Goal: Task Accomplishment & Management: Manage account settings

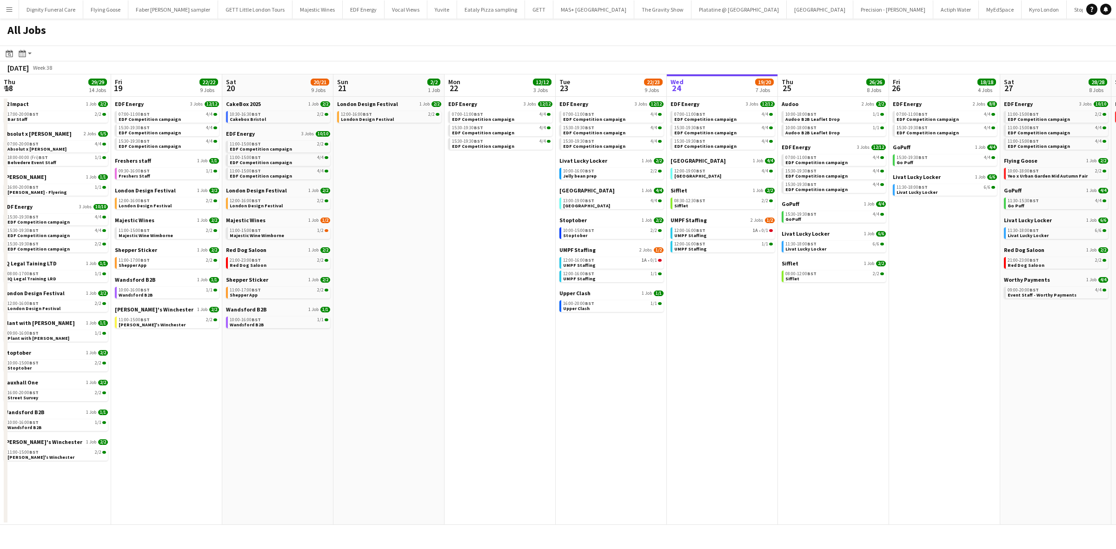
scroll to position [0, 298]
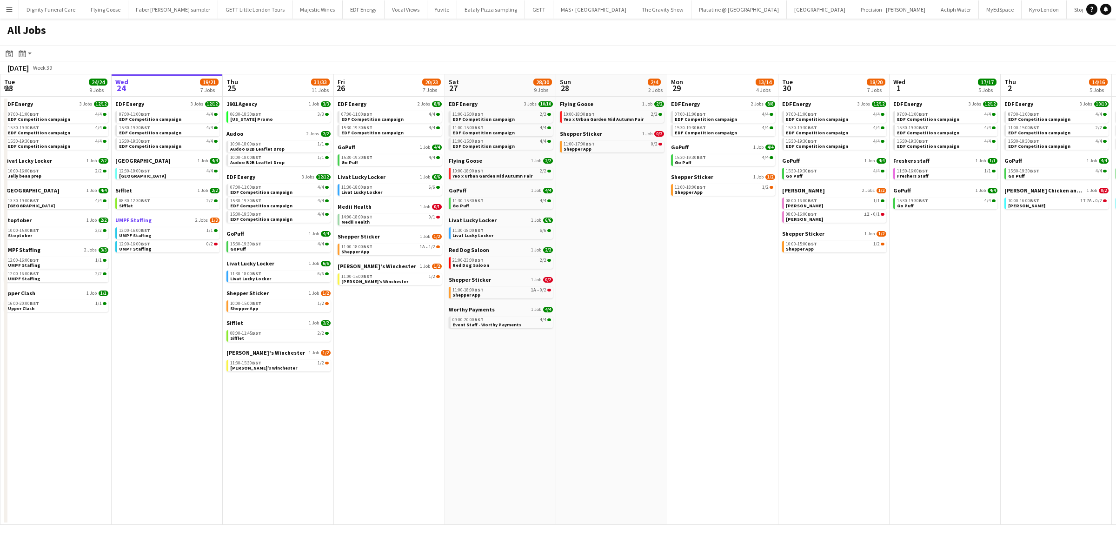
click at [138, 219] on span "UMPF Staffing" at bounding box center [133, 220] width 36 height 7
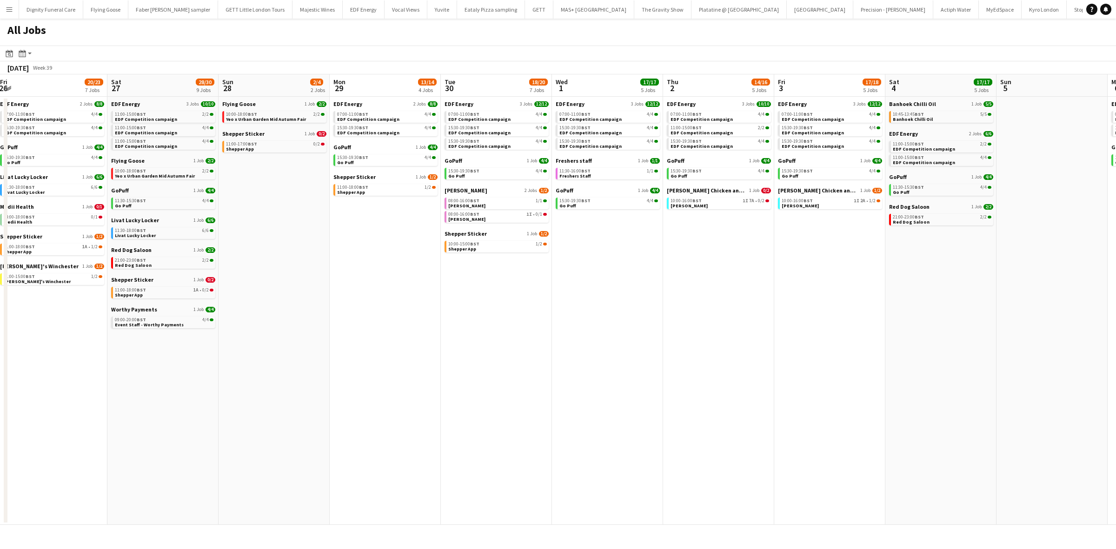
drag, startPoint x: 897, startPoint y: 302, endPoint x: 559, endPoint y: 287, distance: 338.3
click at [559, 290] on app-calendar-viewport "Tue 23 24/24 9 Jobs Wed 24 19/21 7 Jobs Thu 25 31/33 11 Jobs Fri 26 20/23 7 Job…" at bounding box center [558, 299] width 1116 height 451
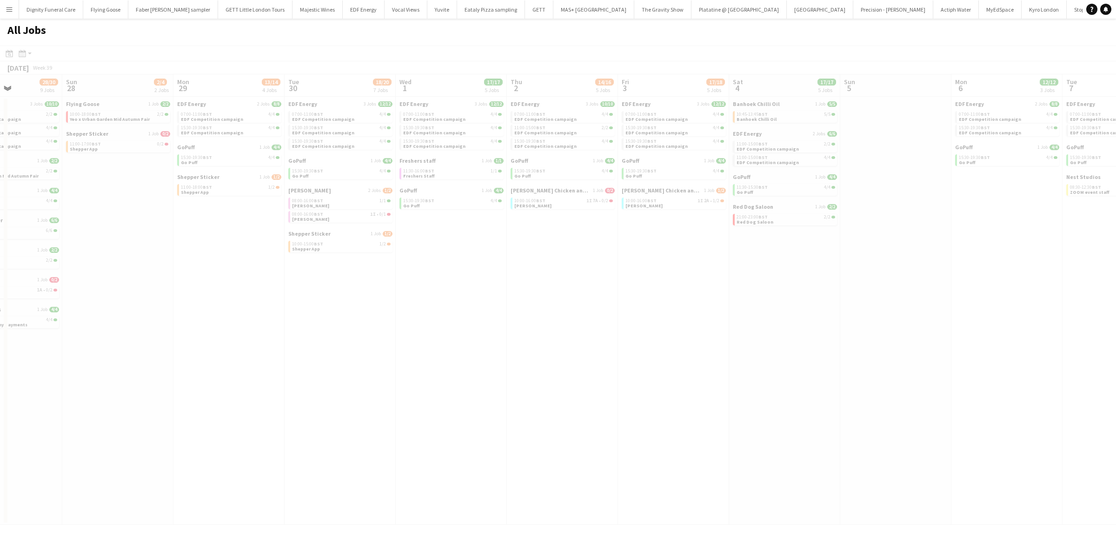
drag, startPoint x: 756, startPoint y: 324, endPoint x: 436, endPoint y: 323, distance: 320.3
click at [436, 323] on app-calendar-viewport "Thu 25 31/33 11 Jobs Fri 26 20/23 7 Jobs Sat 27 28/30 9 Jobs Sun 28 2/4 2 Jobs …" at bounding box center [558, 299] width 1116 height 451
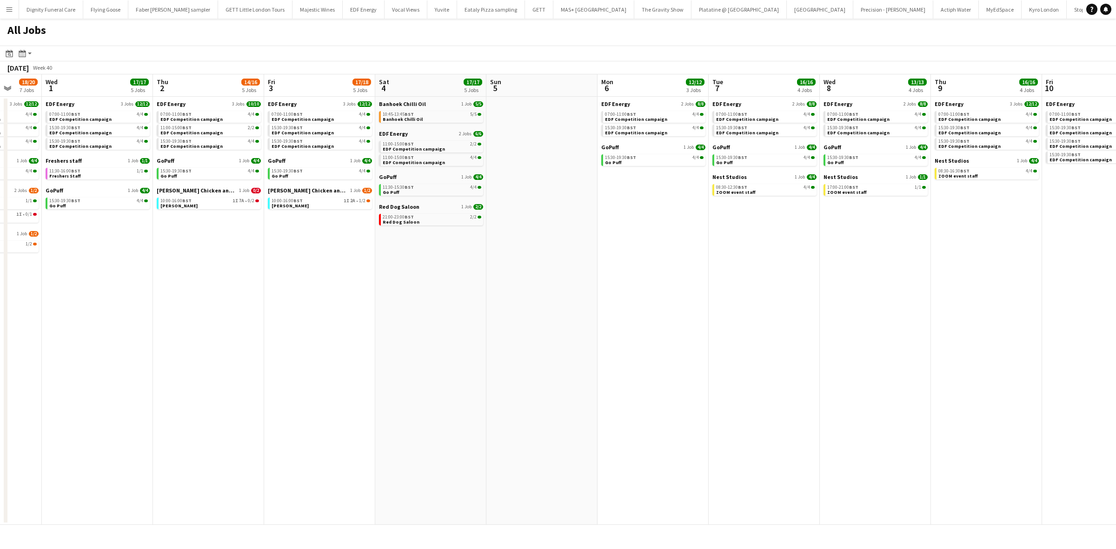
scroll to position [0, 265]
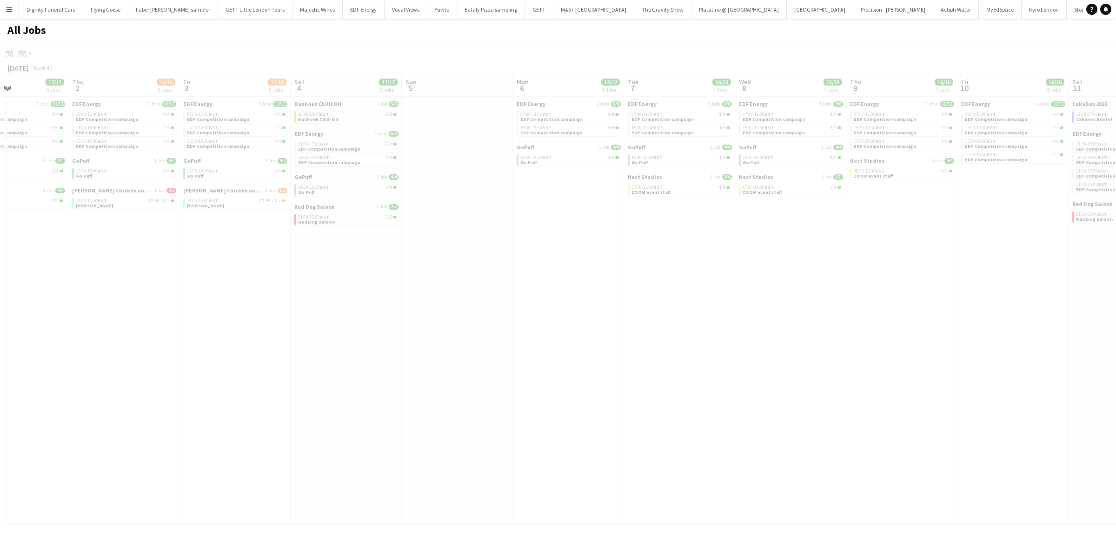
drag, startPoint x: 837, startPoint y: 353, endPoint x: 484, endPoint y: 351, distance: 353.3
click at [484, 351] on app-calendar-viewport "Mon 29 13/14 4 Jobs Tue 30 18/20 7 Jobs Wed 1 17/17 5 Jobs Thu 2 14/16 5 Jobs F…" at bounding box center [558, 299] width 1116 height 451
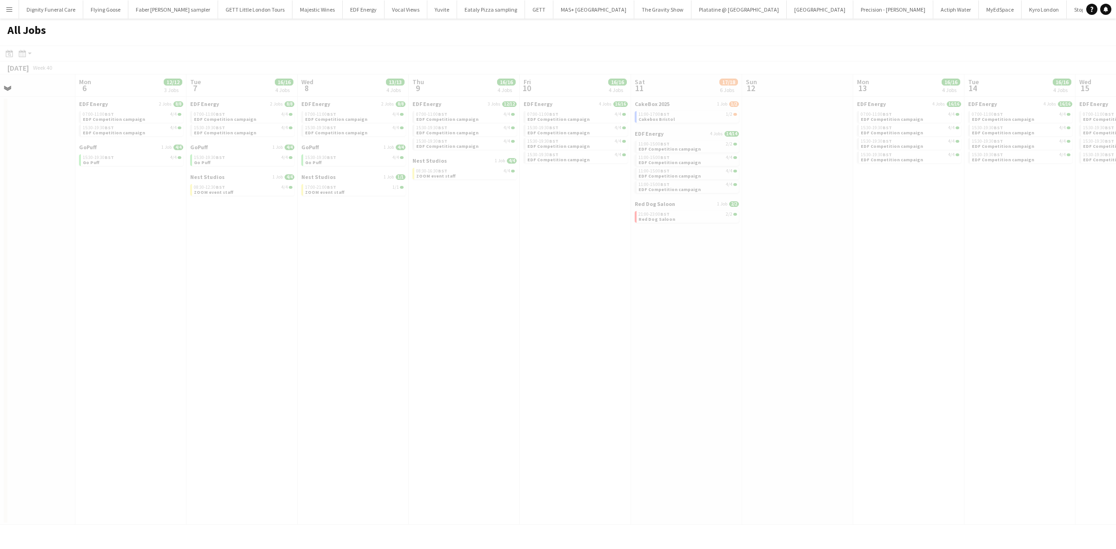
drag, startPoint x: 832, startPoint y: 342, endPoint x: 378, endPoint y: 340, distance: 454.7
click at [378, 340] on app-calendar-viewport "Fri 3 17/18 5 Jobs Sat 4 17/17 5 Jobs Sun 5 Mon 6 12/12 3 Jobs Tue 7 16/16 4 Jo…" at bounding box center [558, 299] width 1116 height 451
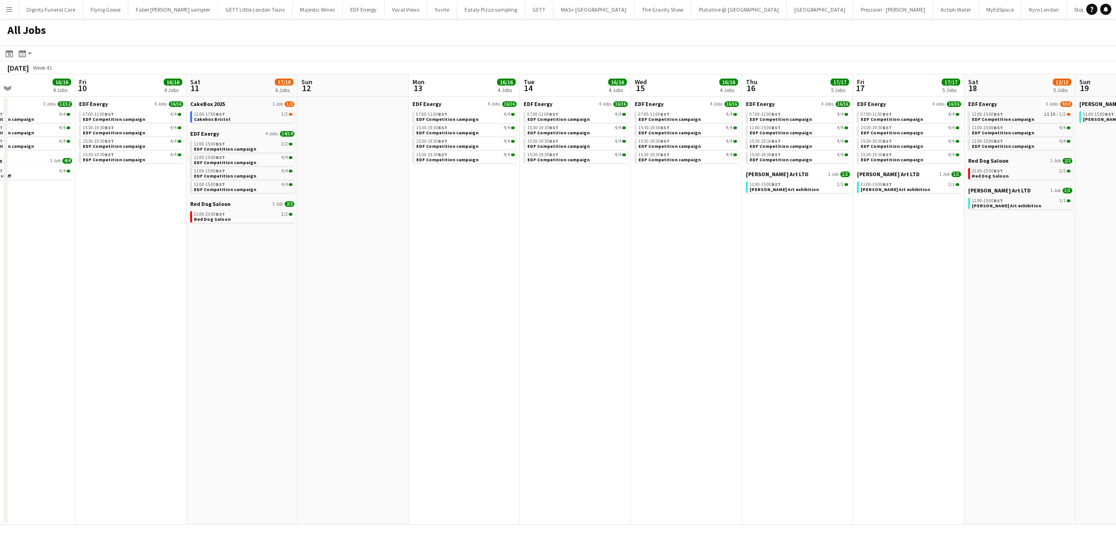
drag, startPoint x: 912, startPoint y: 335, endPoint x: 424, endPoint y: 334, distance: 487.7
click at [425, 334] on app-calendar-viewport "Tue 7 16/16 4 Jobs Wed 8 13/13 4 Jobs Thu 9 16/16 4 Jobs Fri 10 16/16 4 Jobs Sa…" at bounding box center [558, 299] width 1116 height 451
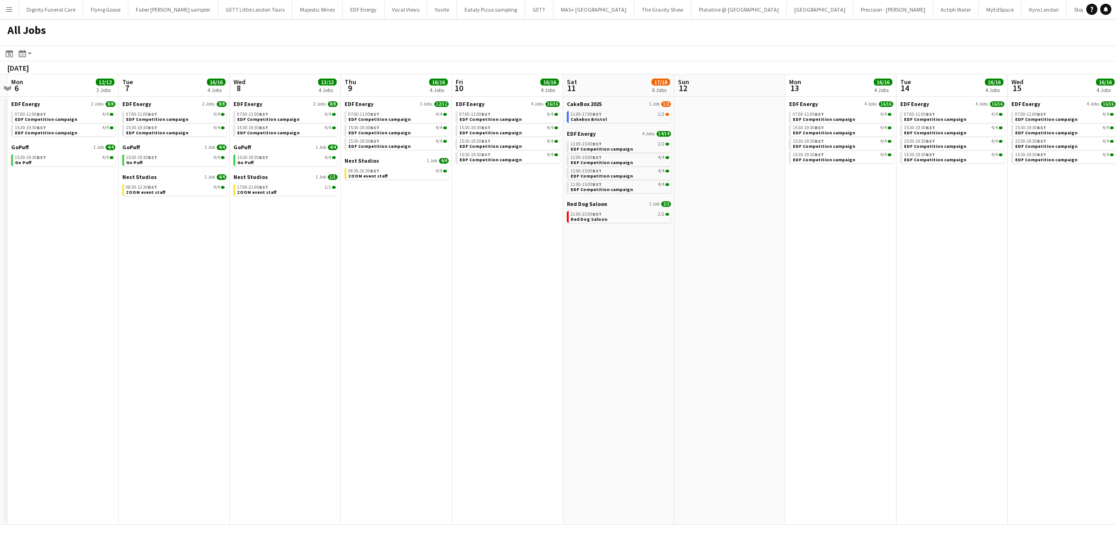
drag, startPoint x: 722, startPoint y: 307, endPoint x: 954, endPoint y: 331, distance: 233.7
click at [1115, 324] on app-calendar-viewport "Sun 5 Mon 6 12/12 3 Jobs Tue 7 16/16 4 Jobs Wed 8 13/13 4 Jobs Thu 9 16/16 4 Jo…" at bounding box center [558, 299] width 1116 height 451
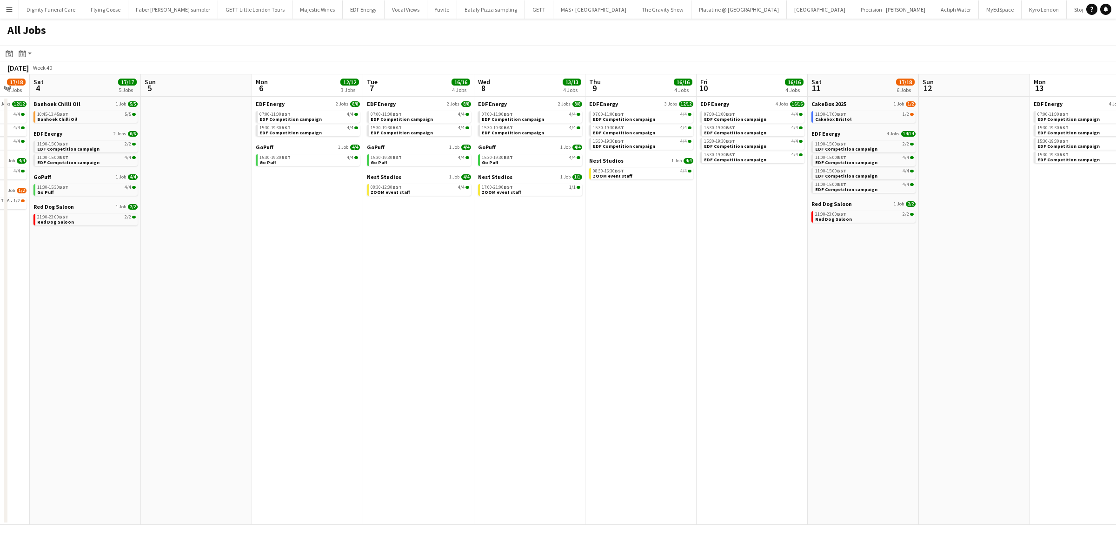
scroll to position [0, 0]
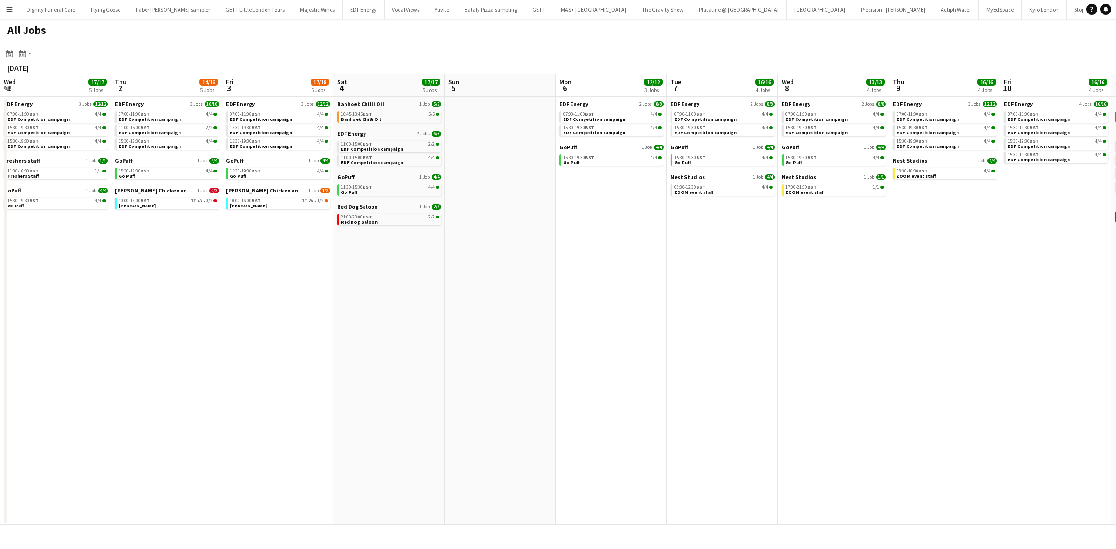
drag, startPoint x: 493, startPoint y: 335, endPoint x: 1040, endPoint y: 329, distance: 547.7
click at [1099, 326] on app-calendar-viewport "Wed 1 17/17 5 Jobs Thu 2 14/16 5 Jobs Fri 3 17/18 5 Jobs Sat 4 17/17 5 Jobs Sun…" at bounding box center [558, 299] width 1116 height 451
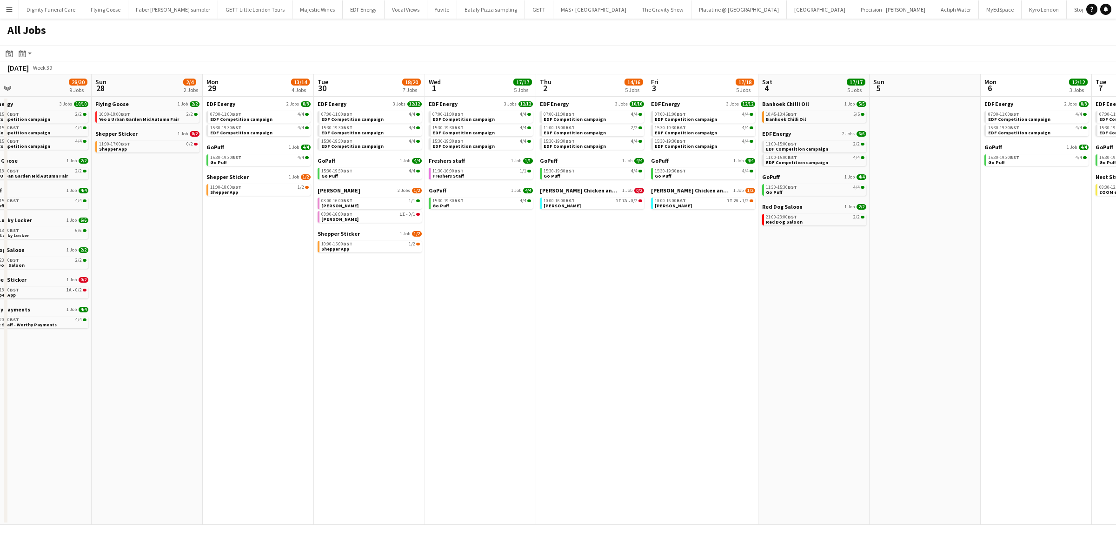
drag, startPoint x: 555, startPoint y: 321, endPoint x: 858, endPoint y: 346, distance: 304.2
click at [1079, 339] on app-calendar-viewport "Fri 26 20/23 7 Jobs Sat 27 28/30 9 Jobs Sun 28 2/4 2 Jobs Mon 29 13/14 4 Jobs T…" at bounding box center [558, 299] width 1116 height 451
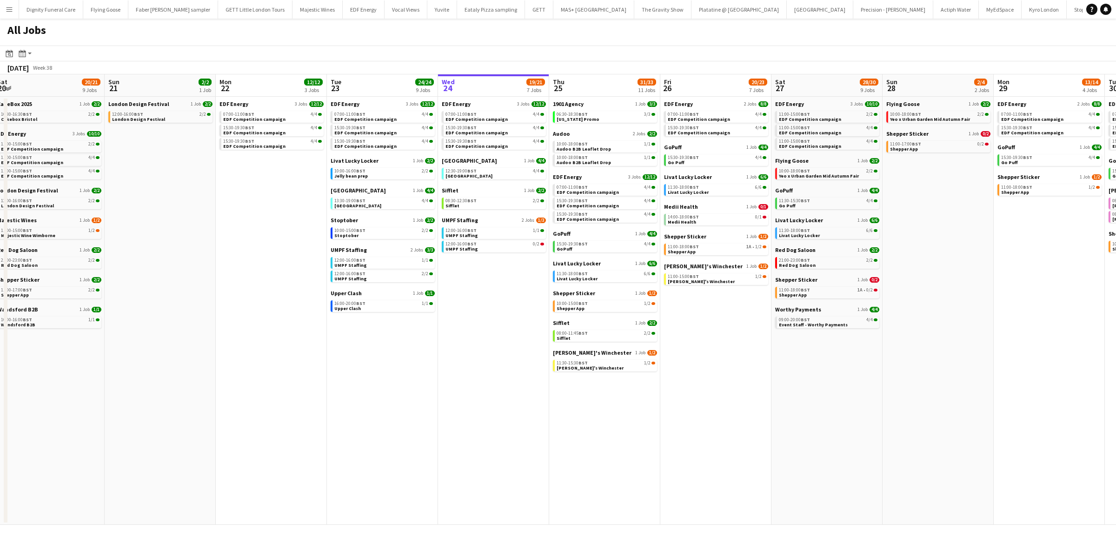
scroll to position [0, 265]
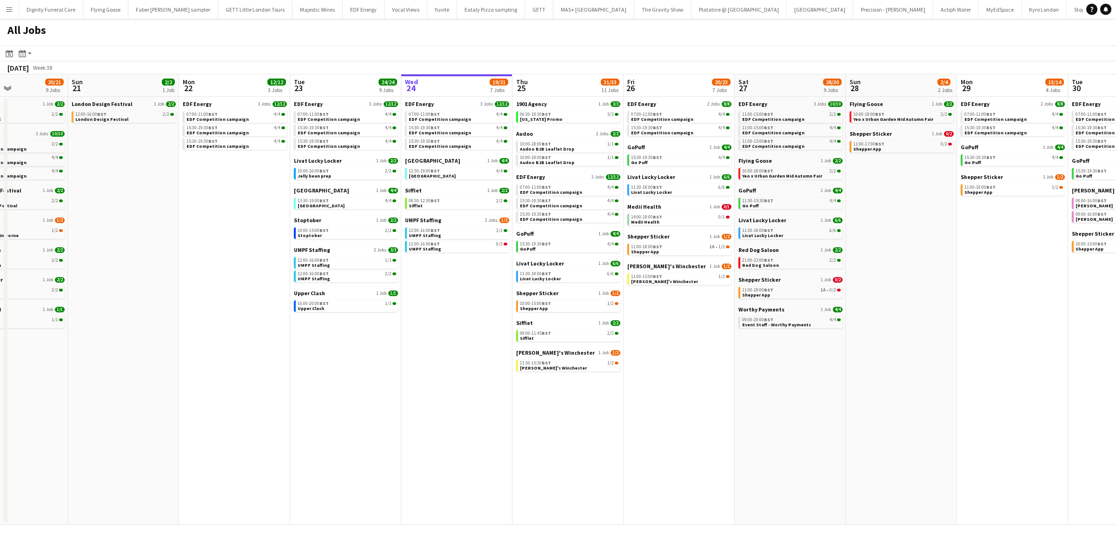
click at [888, 373] on app-all-jobs "All Jobs Date picker SEP 2025 SEP 2025 Monday M Tuesday T Wednesday W Thursday …" at bounding box center [558, 272] width 1116 height 506
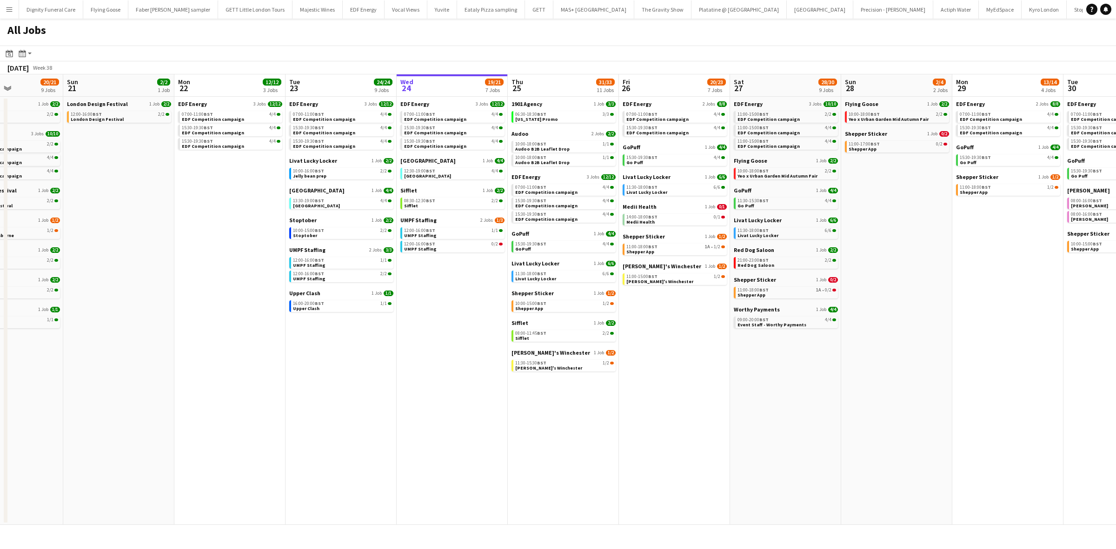
scroll to position [0, 444]
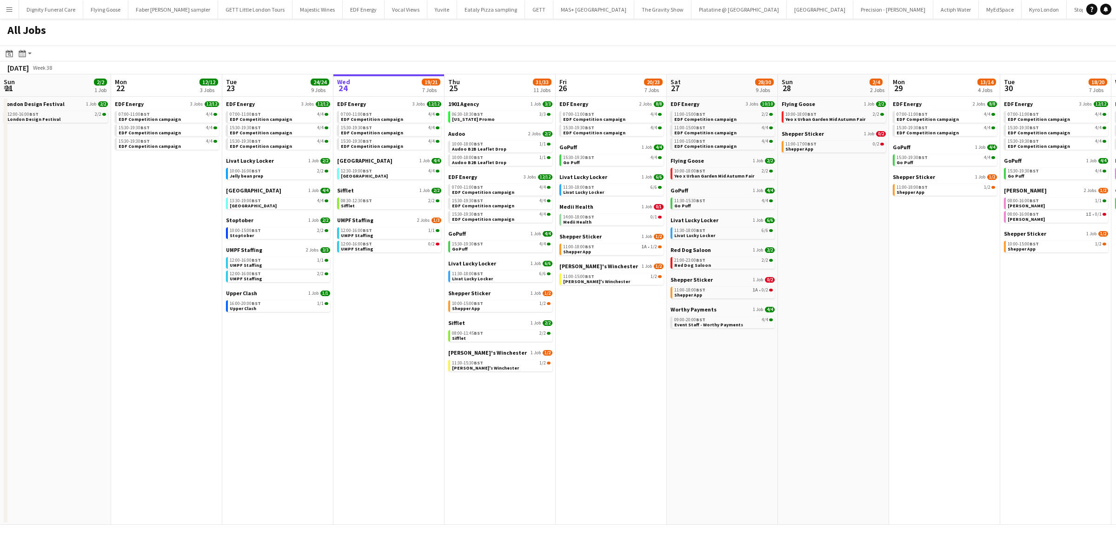
drag, startPoint x: 719, startPoint y: 359, endPoint x: 540, endPoint y: 354, distance: 179.1
click at [540, 354] on app-calendar-viewport "Wed 17 26/26 12 Jobs Thu 18 29/29 14 Jobs Fri 19 22/22 9 Jobs Sat 20 20/21 9 Jo…" at bounding box center [558, 299] width 1116 height 451
click at [684, 105] on span "EDF Energy" at bounding box center [684, 103] width 29 height 7
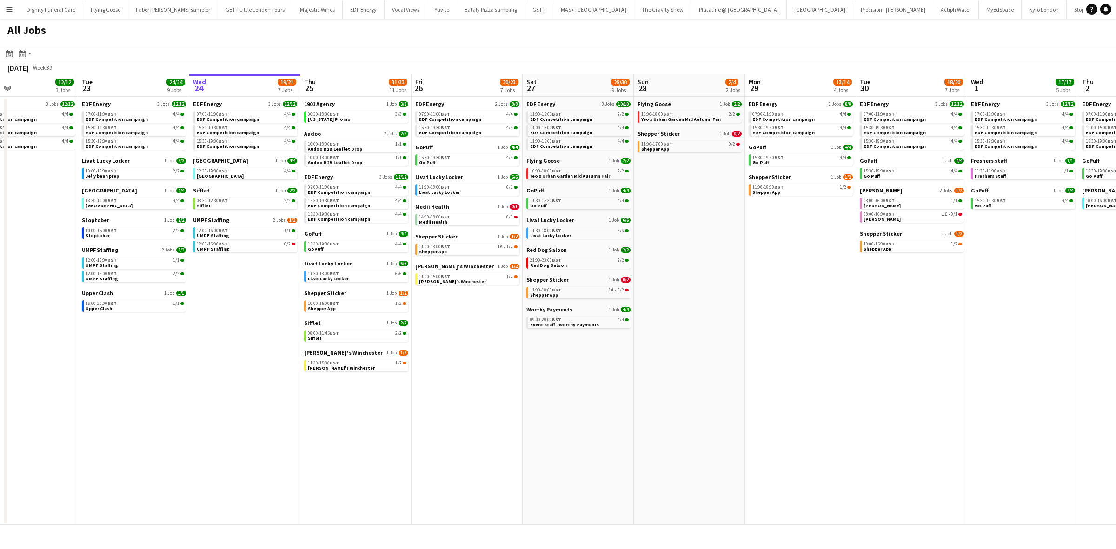
scroll to position [0, 368]
drag, startPoint x: 898, startPoint y: 343, endPoint x: 752, endPoint y: 333, distance: 145.9
click at [752, 333] on app-calendar-viewport "Fri 19 22/22 9 Jobs Sat 20 20/21 9 Jobs Sun 21 2/2 1 Job Mon 22 12/12 3 Jobs Tu…" at bounding box center [558, 299] width 1116 height 451
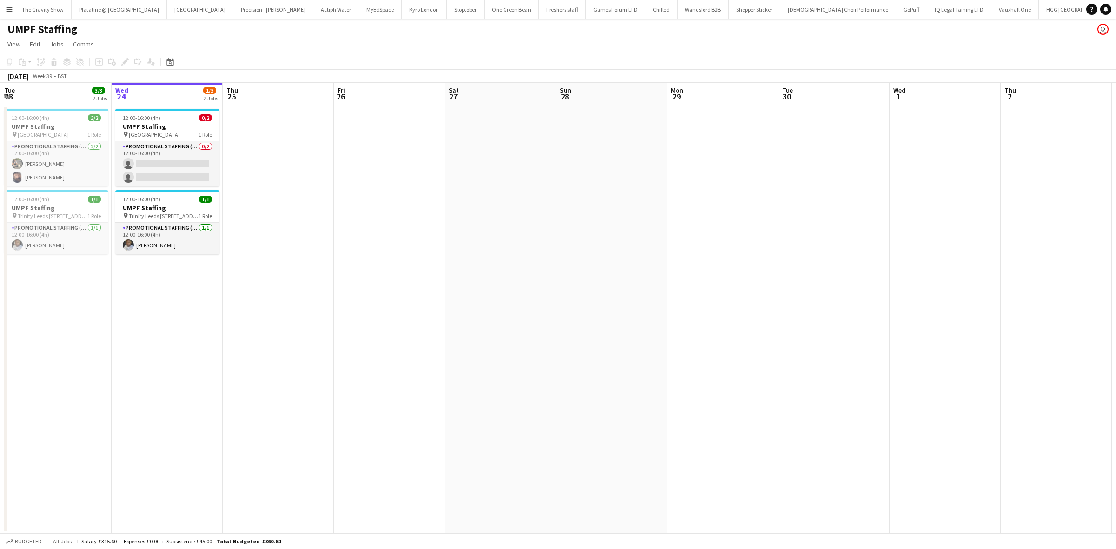
scroll to position [0, 657]
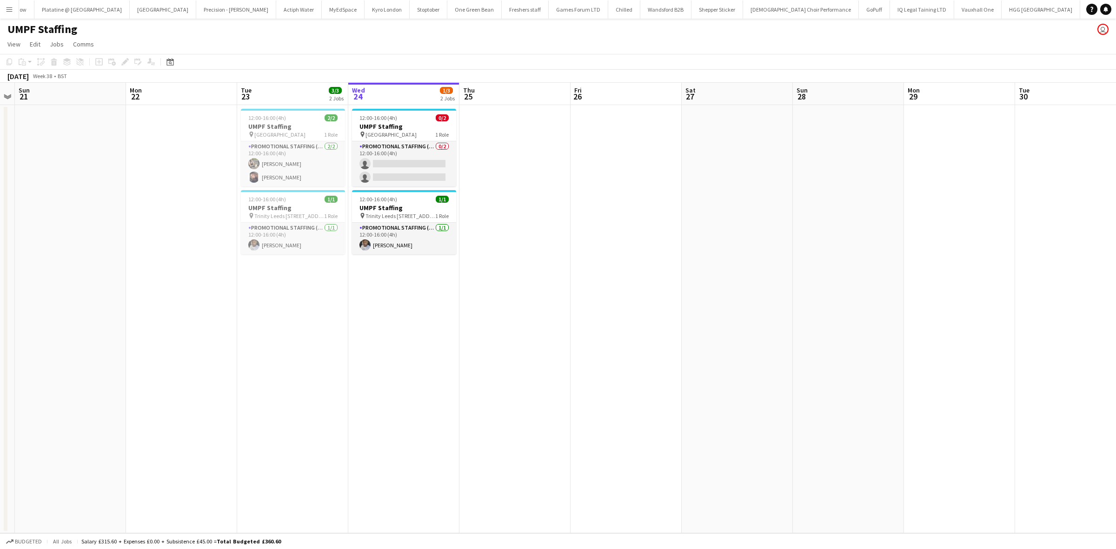
drag, startPoint x: 322, startPoint y: 243, endPoint x: 560, endPoint y: 228, distance: 238.5
click at [559, 228] on app-calendar-viewport "Fri 19 Sat 20 Sun 21 Mon 22 Tue 23 3/3 2 Jobs Wed 24 1/3 2 Jobs Thu 25 Fri 26 S…" at bounding box center [558, 308] width 1116 height 451
click at [401, 174] on app-card-role "Promotional Staffing (Brand Ambassadors) 0/2 12:00-16:00 (4h) single-neutral-ac…" at bounding box center [404, 163] width 104 height 45
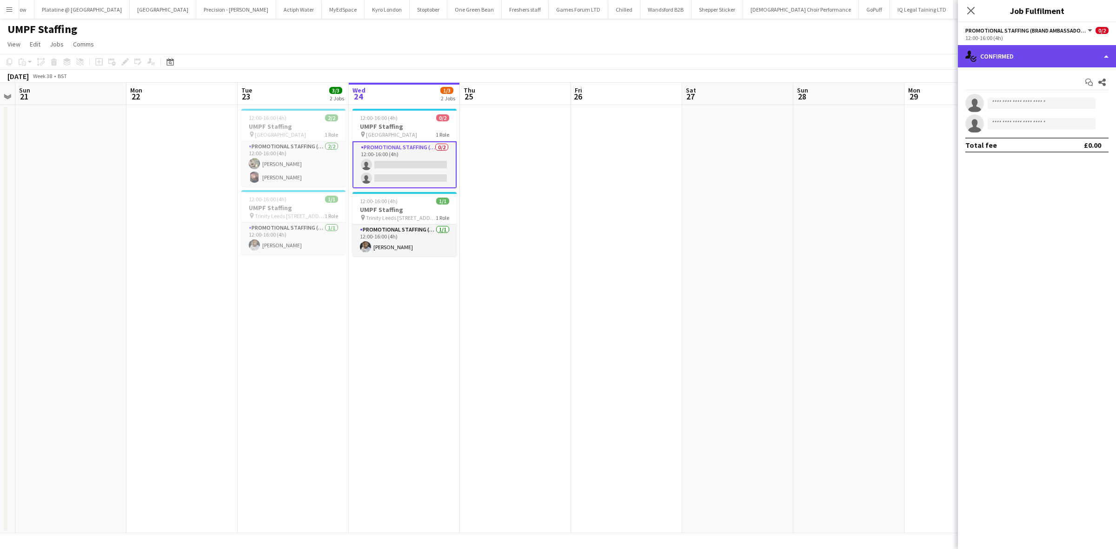
click at [1016, 57] on div "single-neutral-actions-check-2 Confirmed" at bounding box center [1037, 56] width 158 height 22
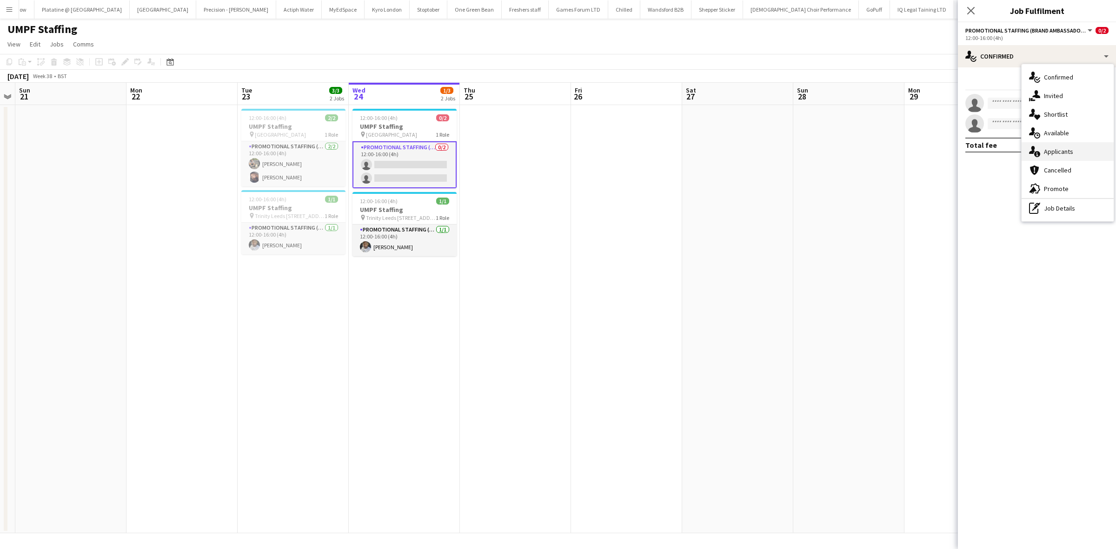
click at [1055, 154] on span "Applicants" at bounding box center [1058, 151] width 29 height 8
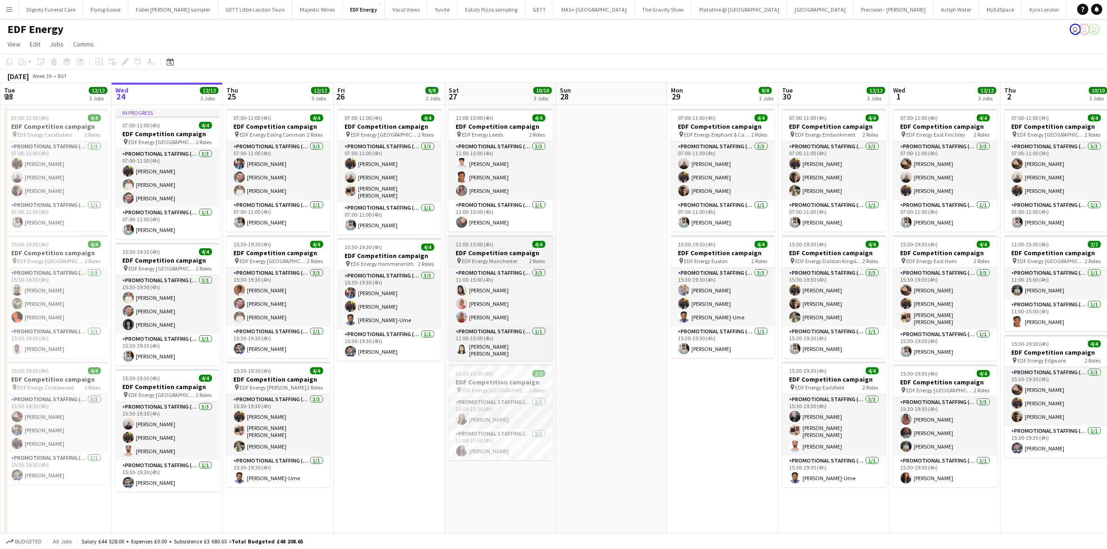
click at [489, 253] on h3 "EDF Competition campaign" at bounding box center [501, 253] width 104 height 8
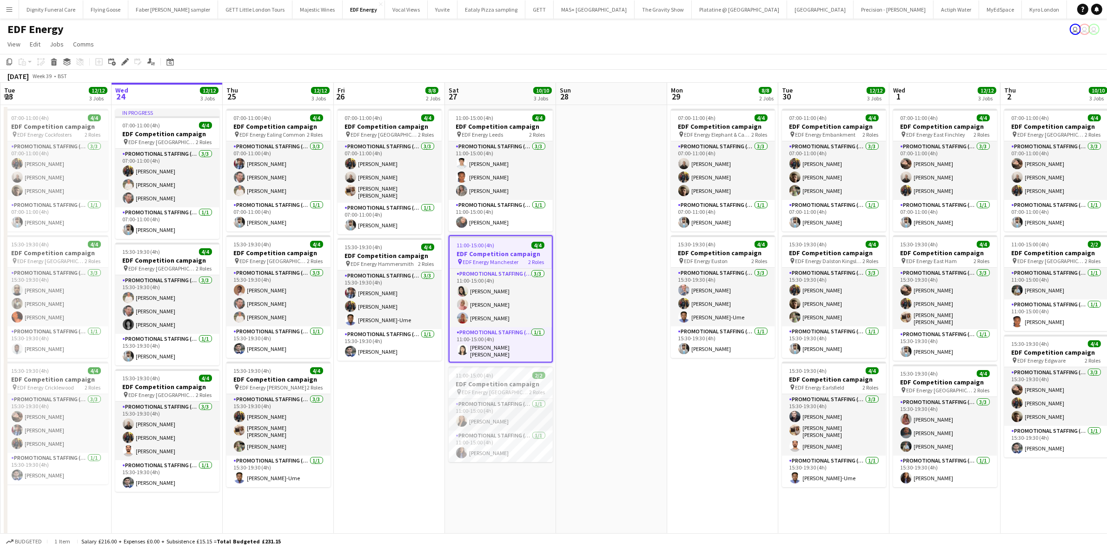
click at [487, 254] on h3 "EDF Competition campaign" at bounding box center [501, 254] width 102 height 8
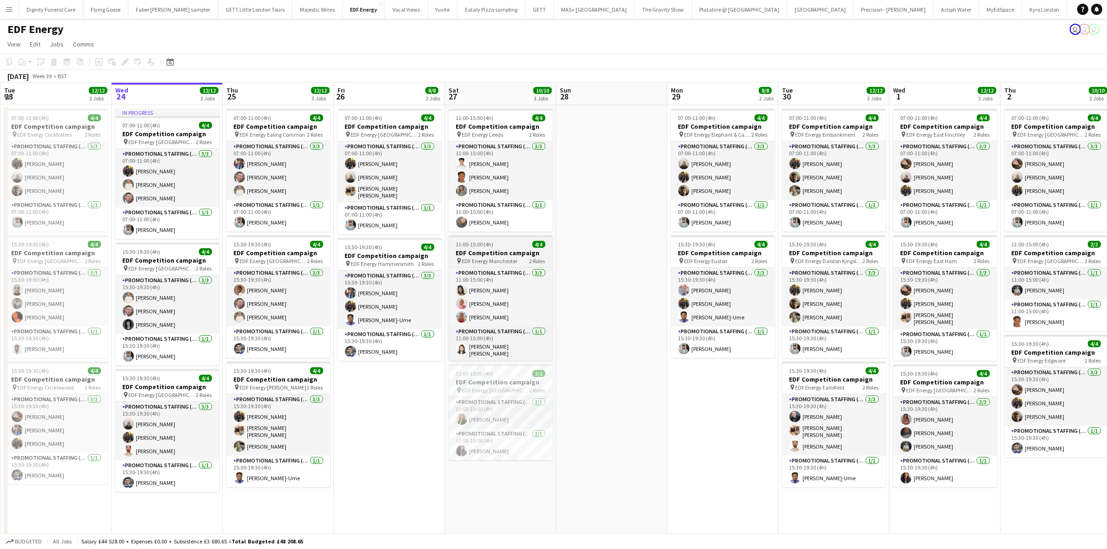
click at [488, 255] on h3 "EDF Competition campaign" at bounding box center [501, 253] width 104 height 8
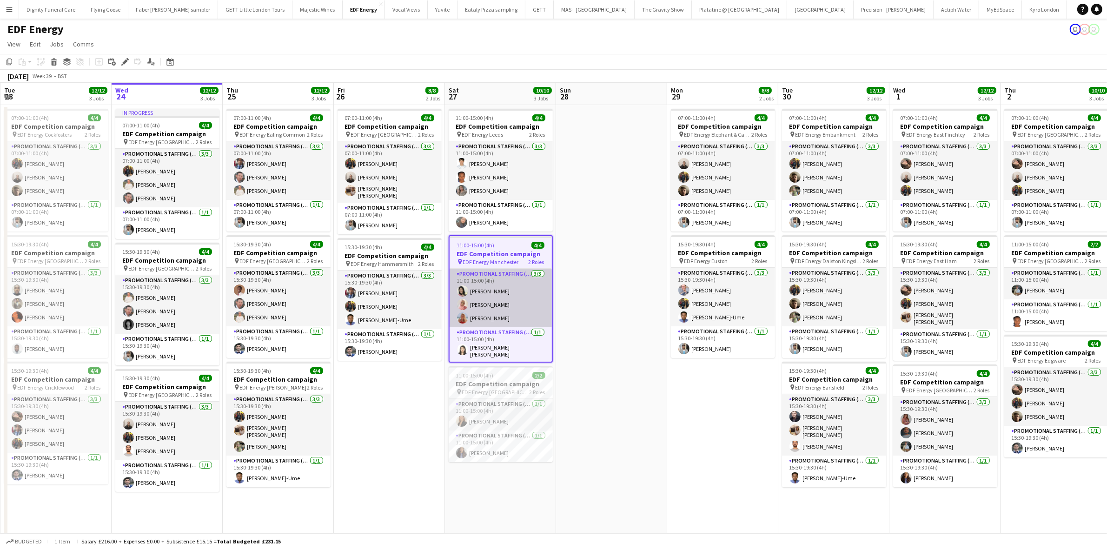
click at [478, 287] on app-card-role "Promotional Staffing (Flyering Staff) 3/3 11:00-15:00 (4h) Phoebe Ng Shabnam Ja…" at bounding box center [501, 298] width 102 height 59
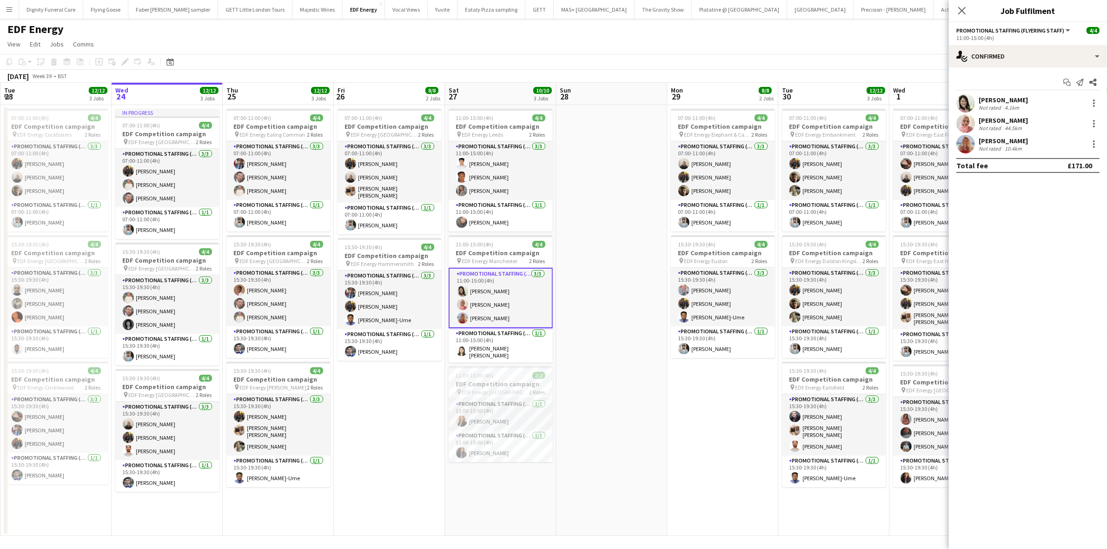
click at [1001, 101] on div "Phoebe Ng" at bounding box center [1003, 100] width 49 height 8
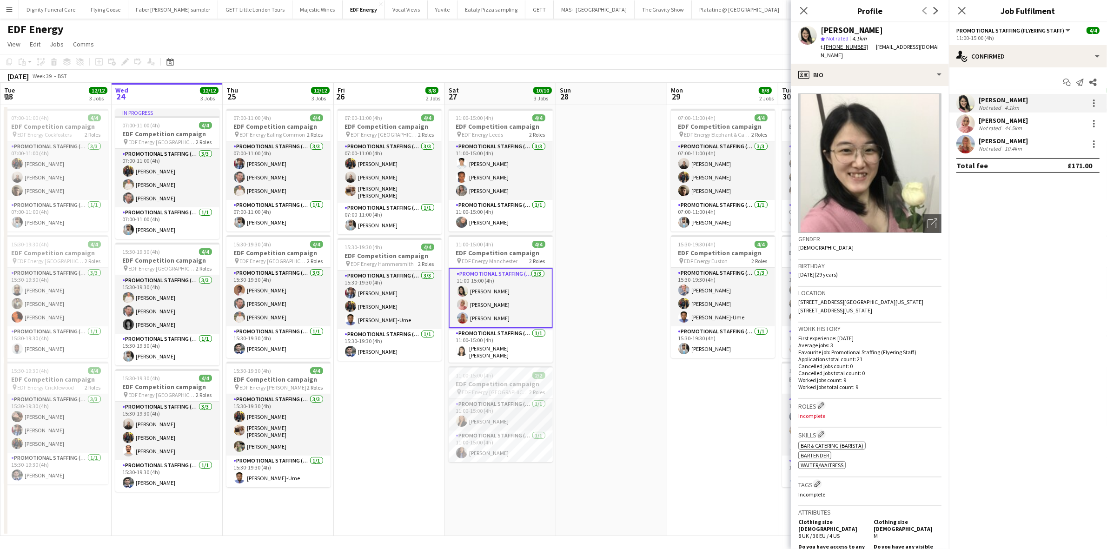
click at [987, 118] on div "Shabnam Jallal" at bounding box center [1003, 120] width 49 height 8
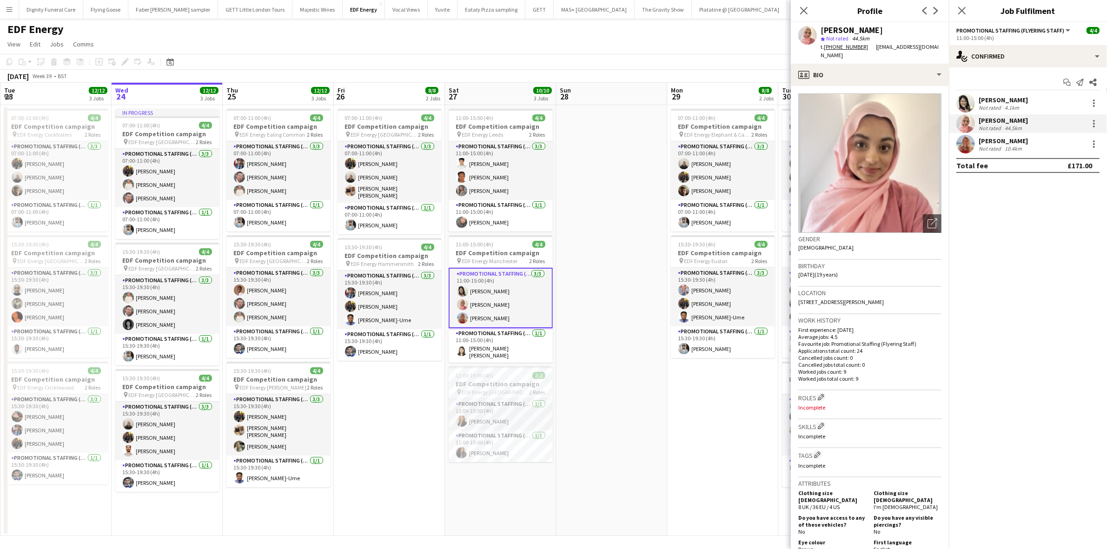
click at [1002, 137] on div "Tallulah Kerrigan" at bounding box center [1003, 141] width 49 height 8
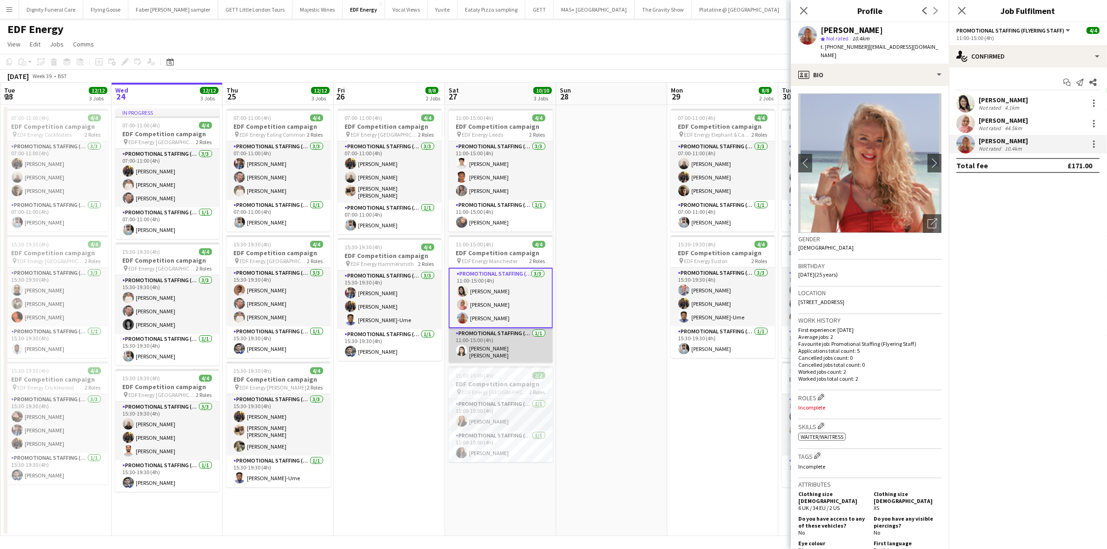
click at [480, 351] on app-card-role "Promotional Staffing (Team Leader) 1/1 11:00-15:00 (4h) Yee Ching Wong" at bounding box center [501, 345] width 104 height 34
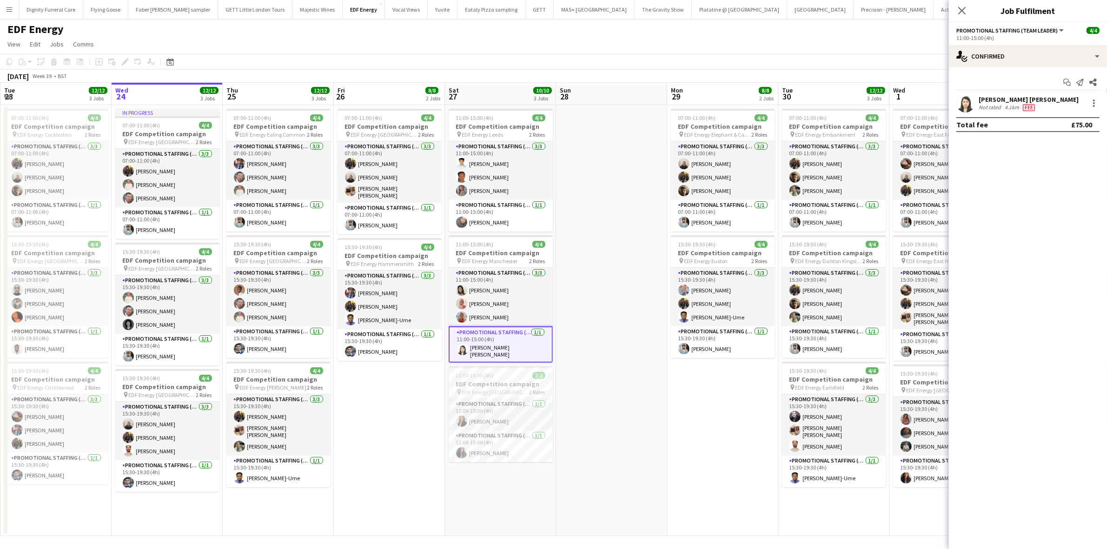
drag, startPoint x: 987, startPoint y: 92, endPoint x: 990, endPoint y: 100, distance: 8.7
click at [989, 99] on div "Start chat Send notification Share Yee Ching Wong Not rated 4.1km Fee Total fee…" at bounding box center [1028, 103] width 158 height 72
click at [990, 100] on div "Yee Ching Wong" at bounding box center [1029, 99] width 100 height 8
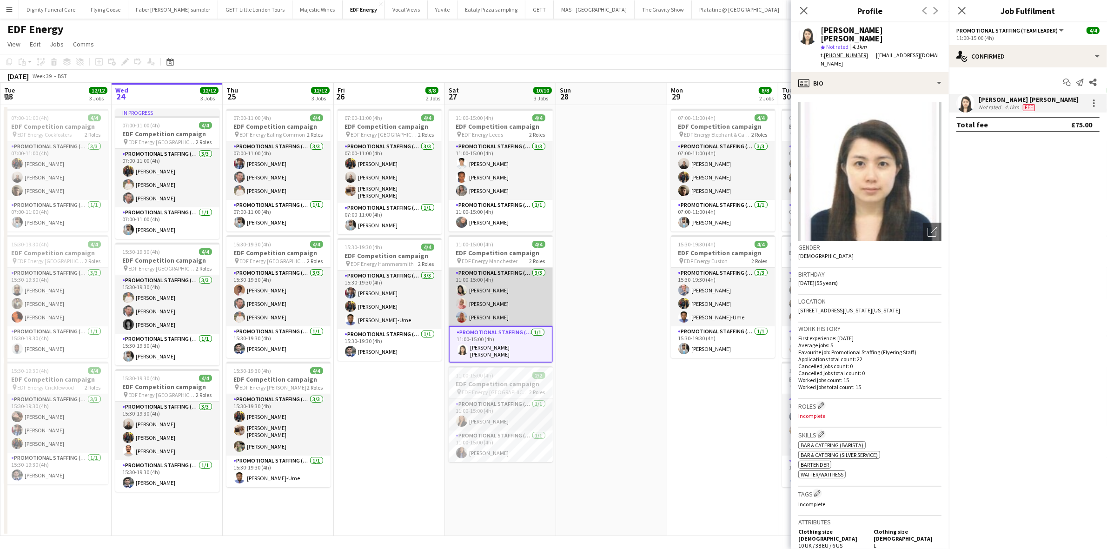
click at [485, 289] on app-card-role "Promotional Staffing (Flyering Staff) 3/3 11:00-15:00 (4h) Phoebe Ng Shabnam Ja…" at bounding box center [501, 297] width 104 height 59
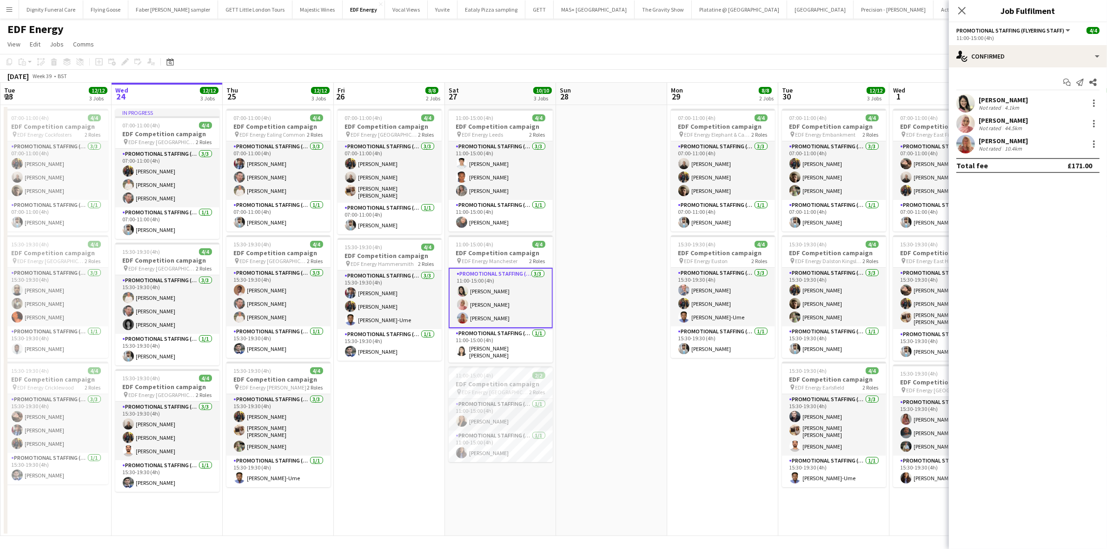
click at [996, 96] on div "Phoebe Ng" at bounding box center [1003, 100] width 49 height 8
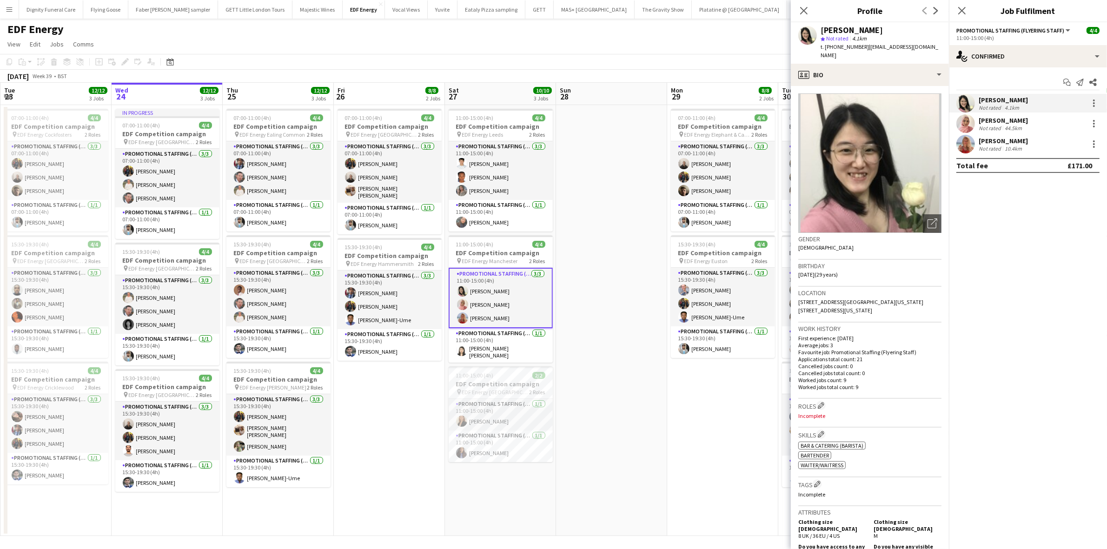
click at [1001, 118] on div "Shabnam Jallal" at bounding box center [1003, 120] width 49 height 8
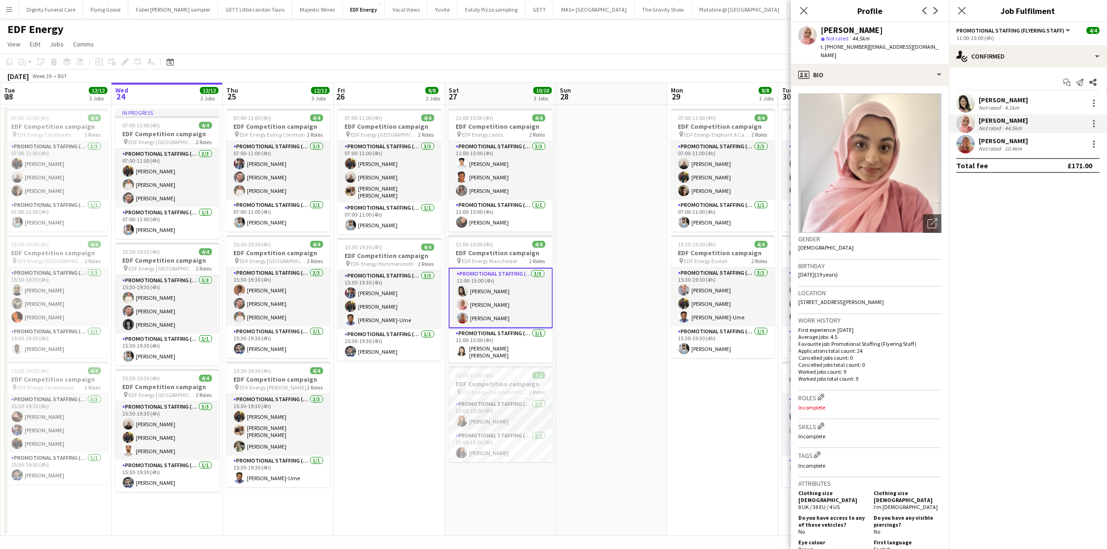
click at [1006, 142] on div "Tallulah Kerrigan" at bounding box center [1003, 141] width 49 height 8
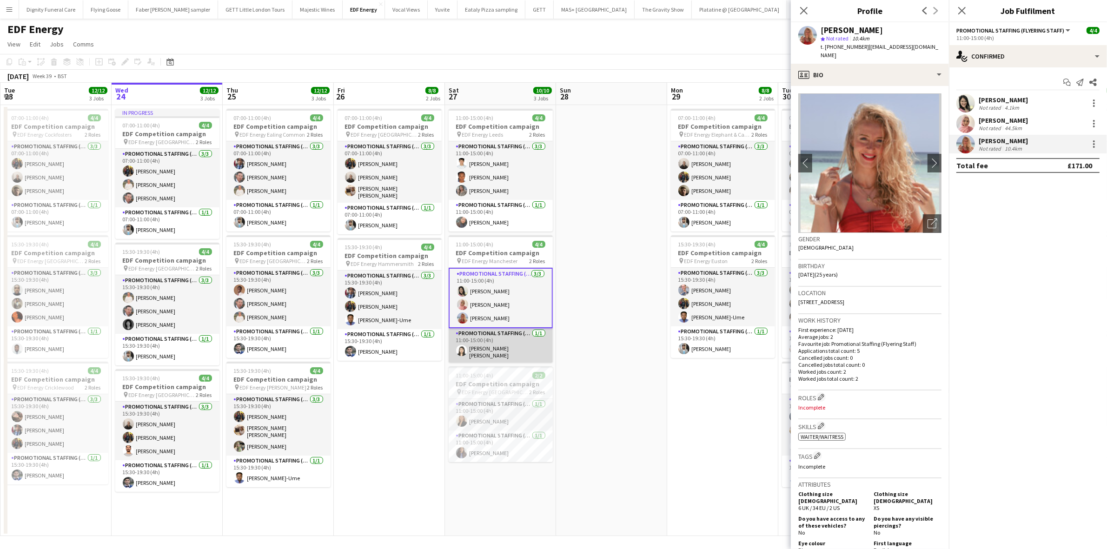
click at [496, 351] on app-card-role "Promotional Staffing (Team Leader) 1/1 11:00-15:00 (4h) Yee Ching Wong" at bounding box center [501, 345] width 104 height 34
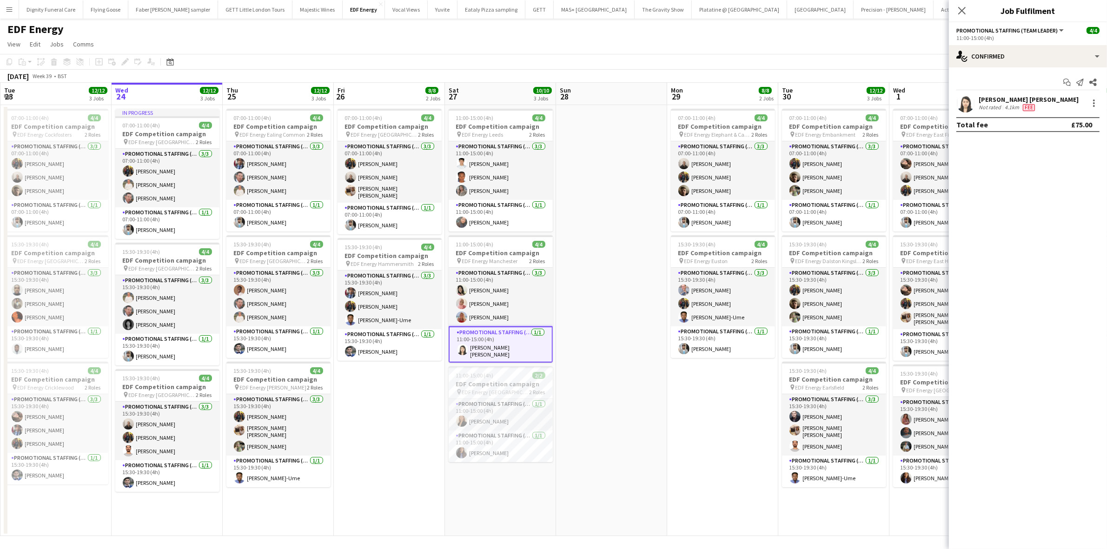
click at [995, 97] on div "Yee Ching Wong" at bounding box center [1029, 99] width 100 height 8
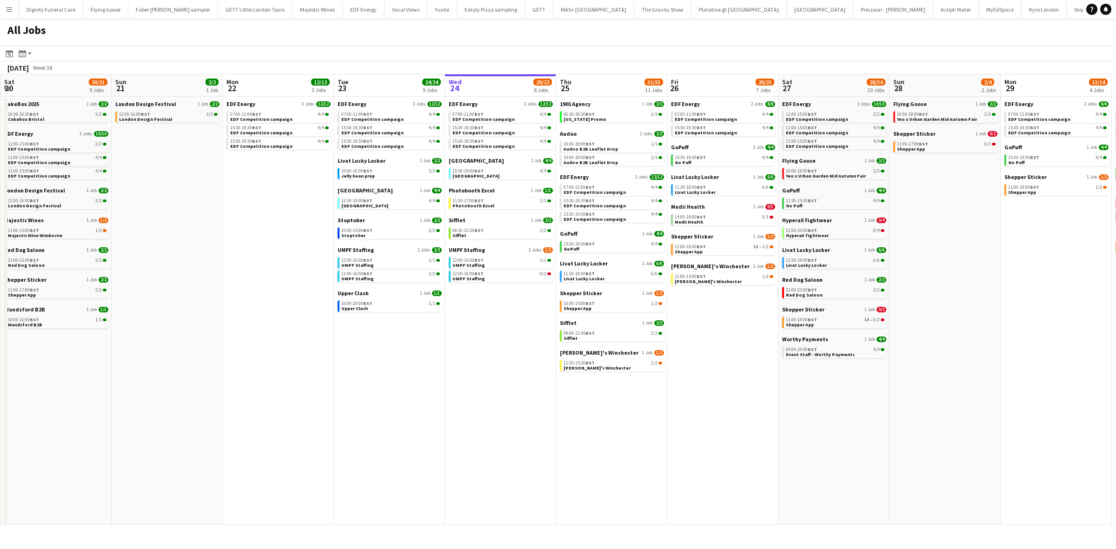
scroll to position [0, 222]
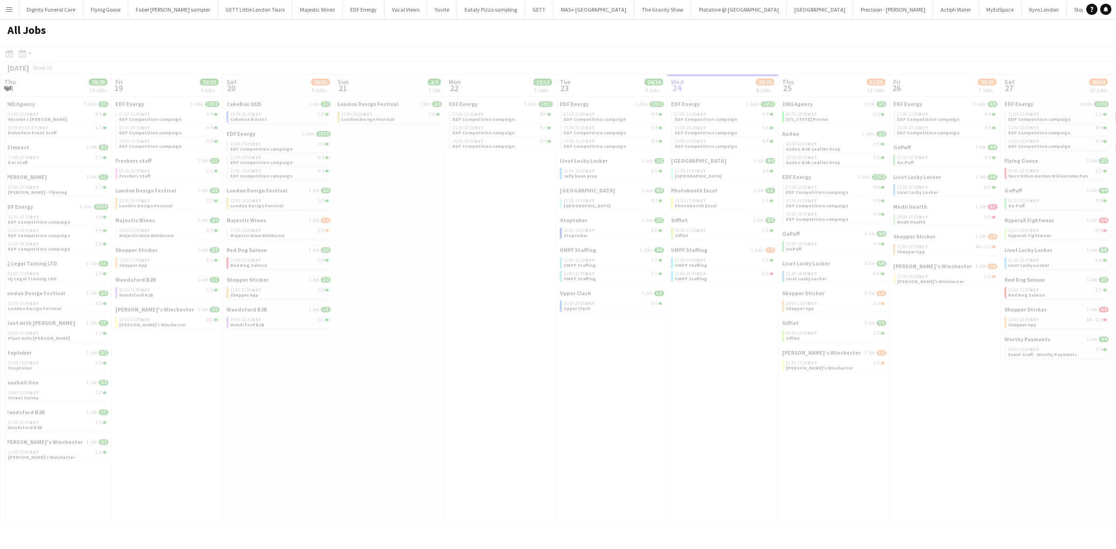
drag, startPoint x: 880, startPoint y: 344, endPoint x: 904, endPoint y: 345, distance: 24.2
click at [932, 349] on app-all-jobs "All Jobs Date picker [DATE] [DATE] [DATE] M [DATE] T [DATE] W [DATE] T [DATE] F…" at bounding box center [558, 272] width 1116 height 506
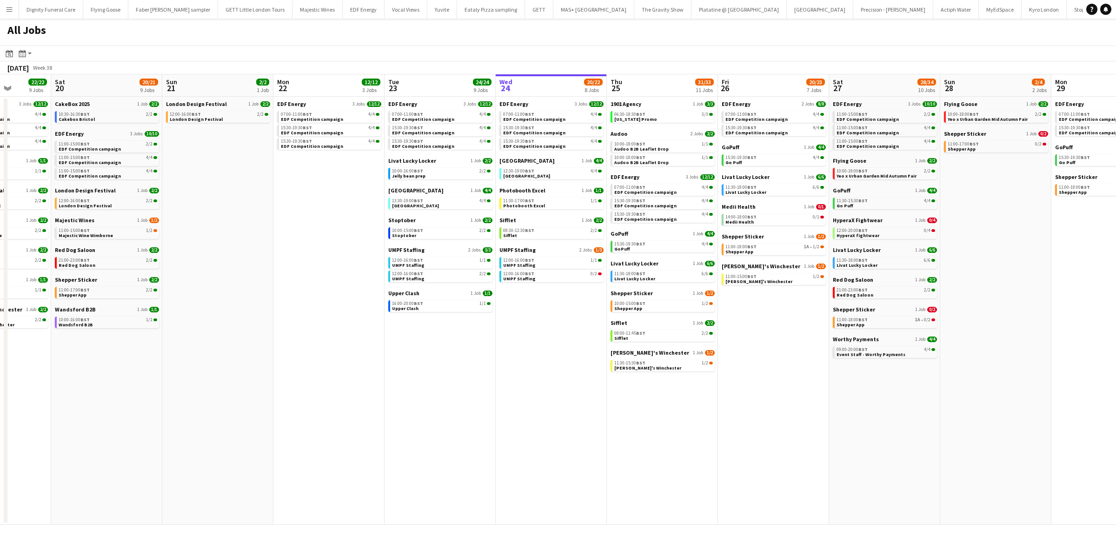
drag, startPoint x: 589, startPoint y: 349, endPoint x: 429, endPoint y: 356, distance: 160.1
click at [422, 349] on app-calendar-viewport "Tue 16 23/23 11 Jobs Wed 17 26/26 12 Jobs Thu 18 29/29 14 Jobs Fri 19 22/22 9 J…" at bounding box center [558, 299] width 1116 height 451
